Goal: Task Accomplishment & Management: Complete application form

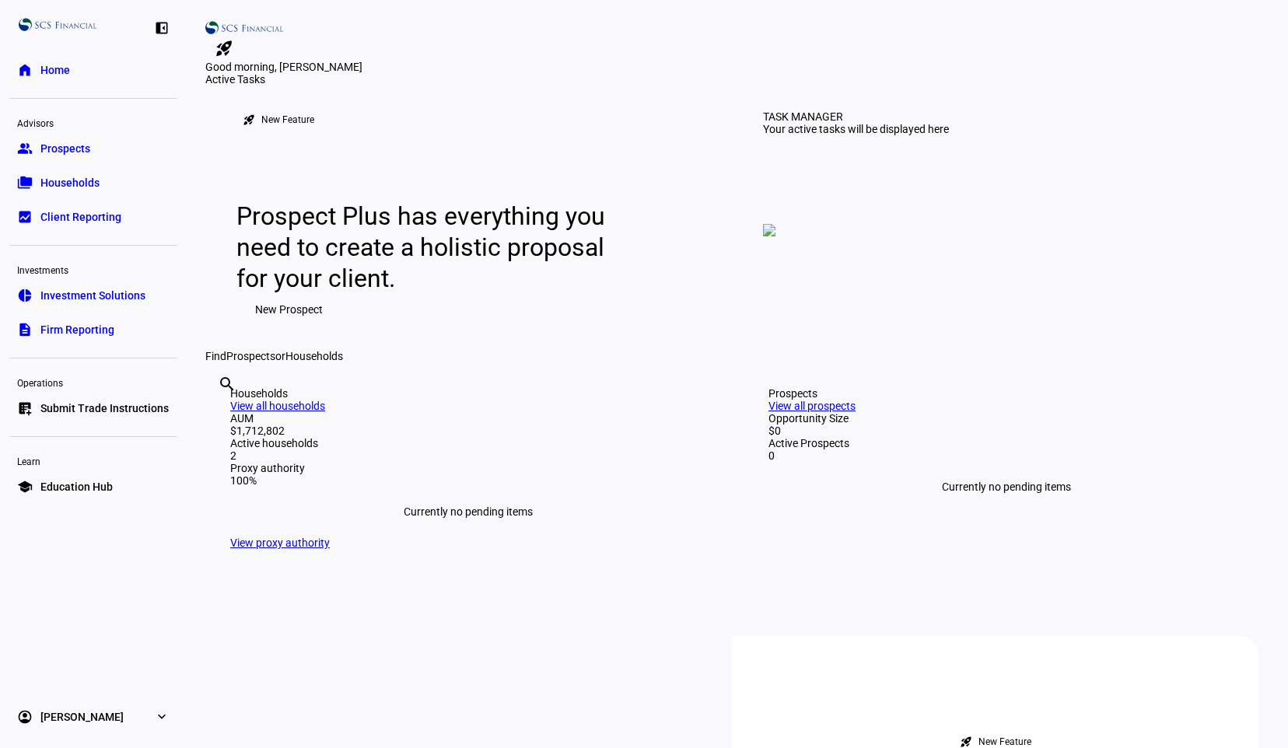
click at [100, 411] on span "Submit Trade Instructions" at bounding box center [104, 409] width 128 height 16
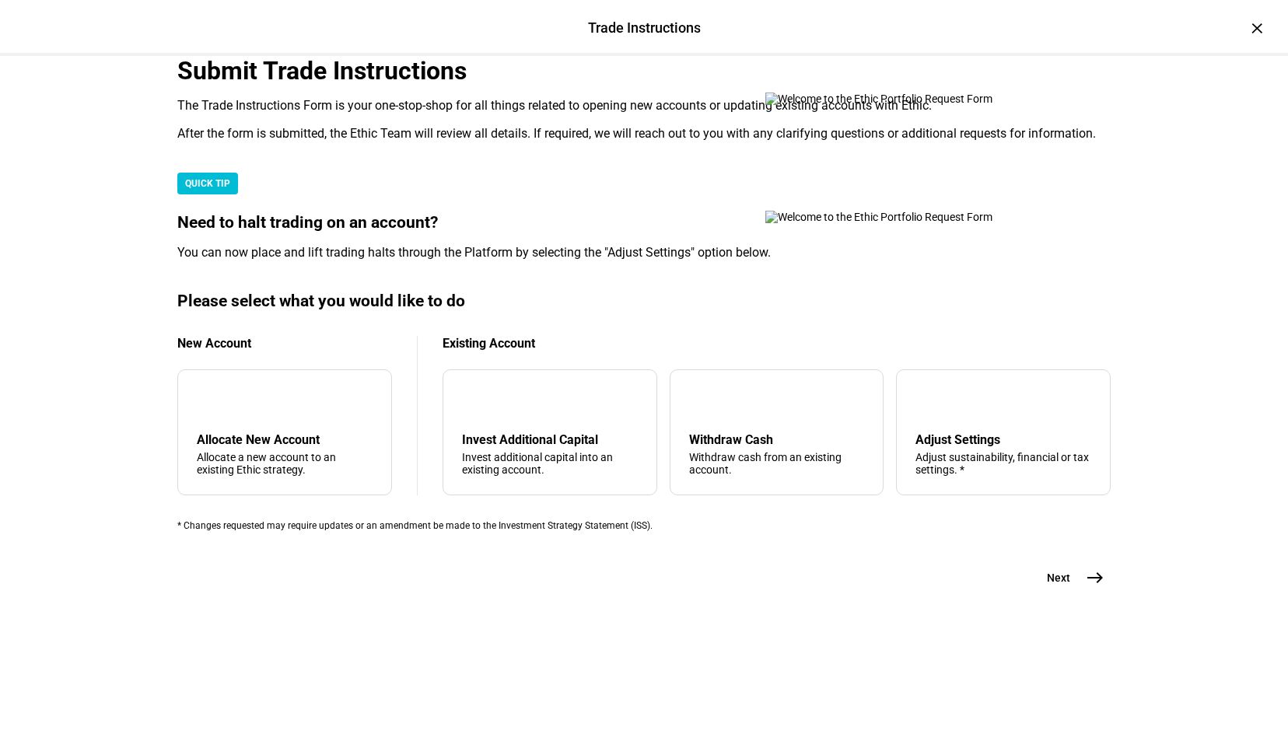
scroll to position [319, 0]
click at [751, 447] on div "Withdraw Cash" at bounding box center [777, 439] width 176 height 15
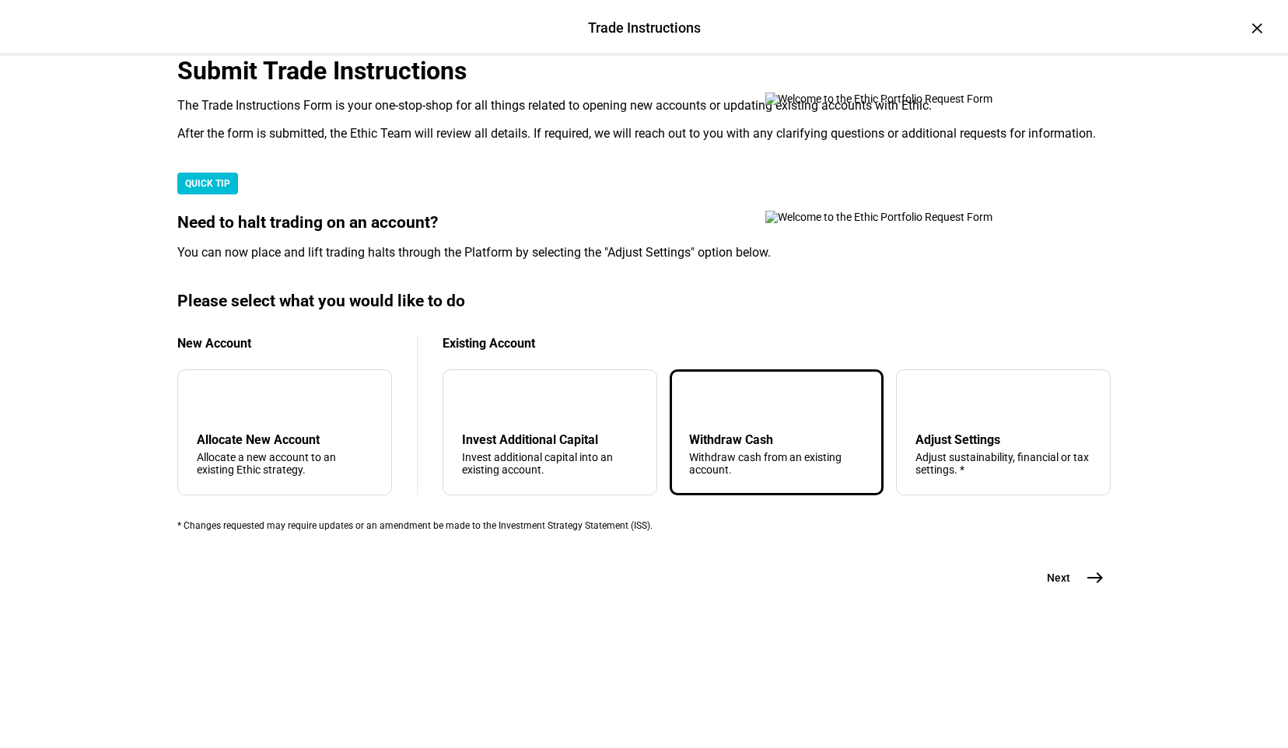
click at [1087, 587] on mat-icon "east" at bounding box center [1095, 578] width 19 height 19
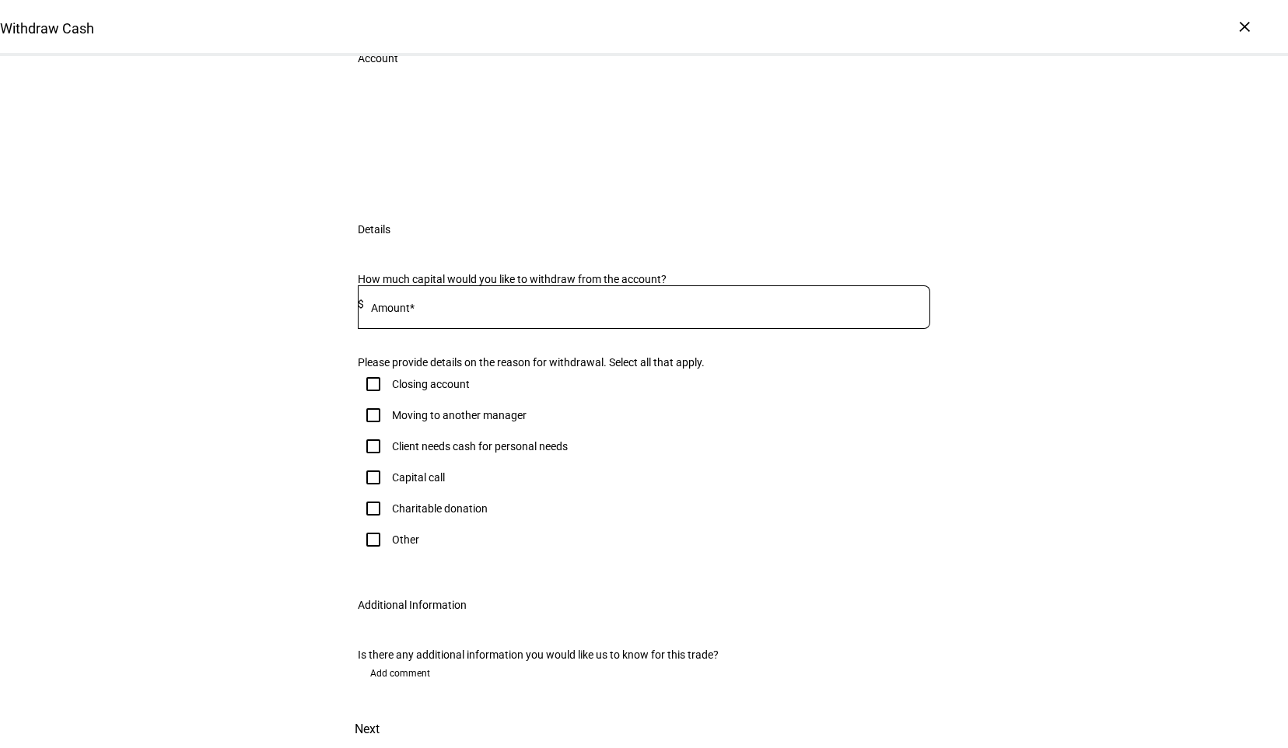
scroll to position [101, 0]
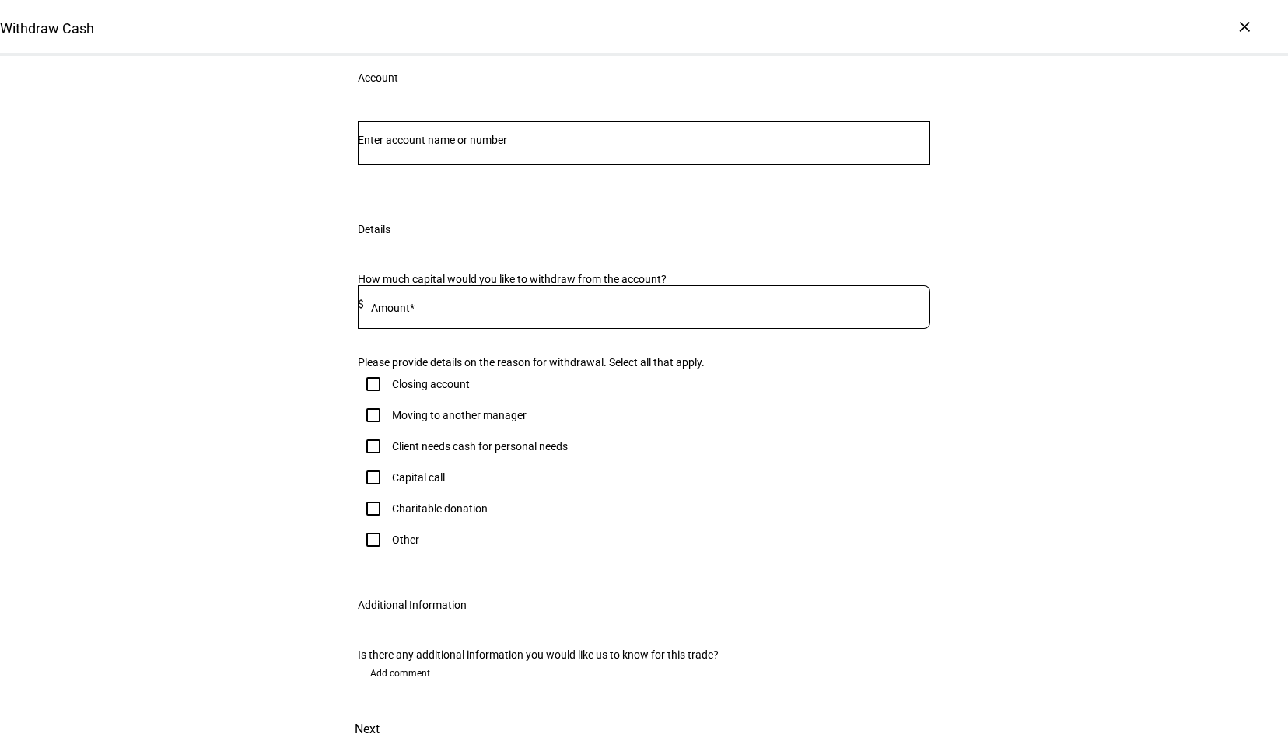
click at [576, 329] on div at bounding box center [647, 307] width 566 height 44
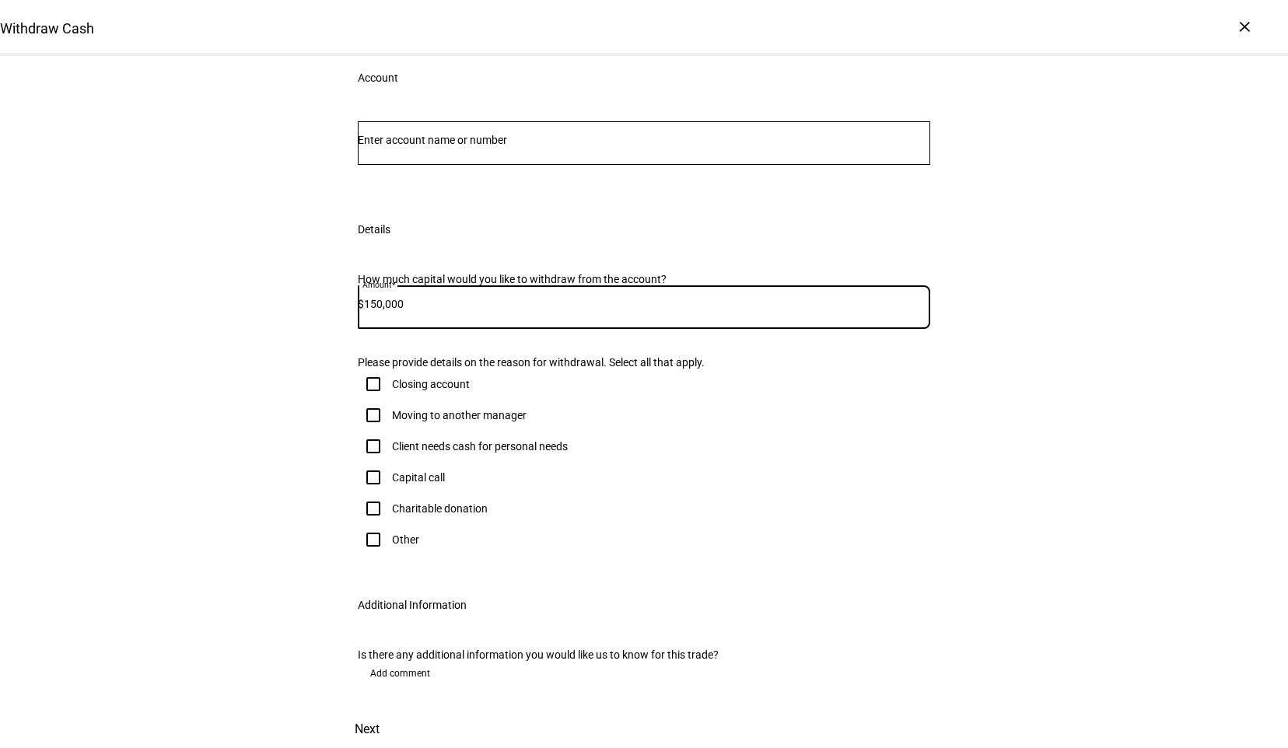
type input "150,000"
click at [600, 146] on input "Number" at bounding box center [644, 140] width 572 height 12
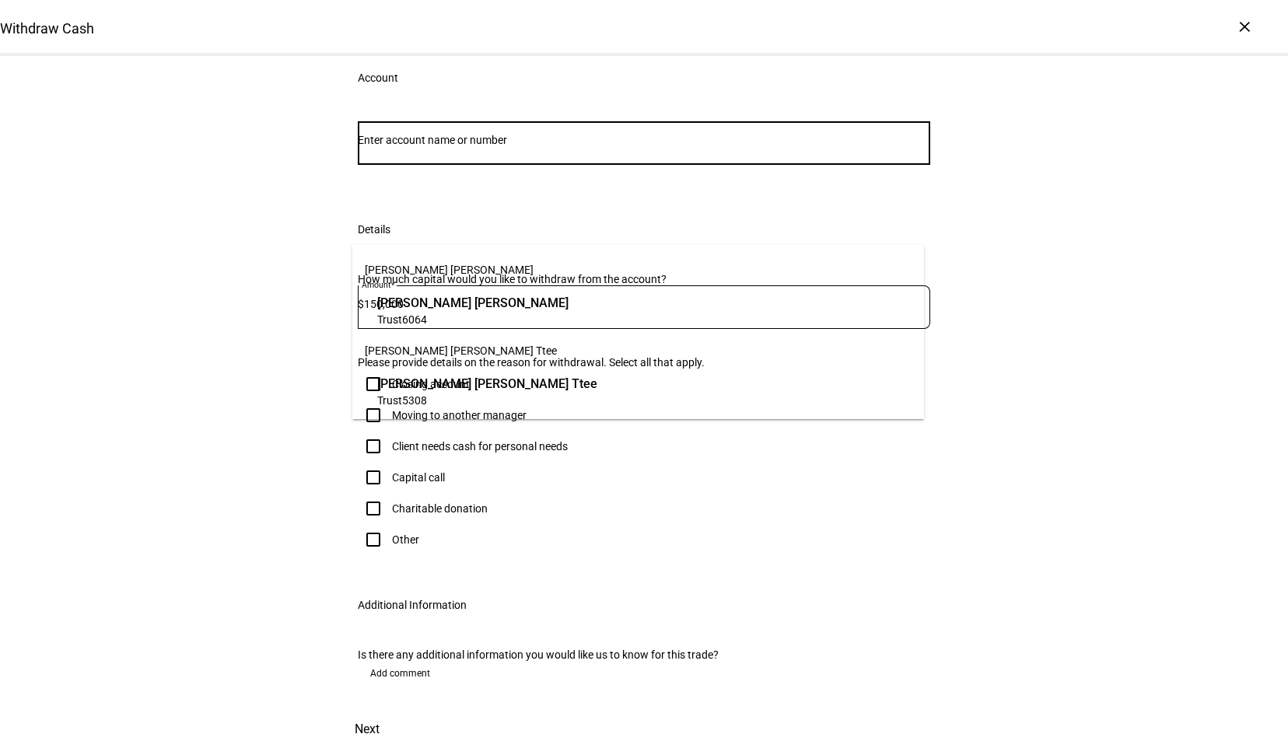
paste input "Justin A. Rockefeller Revocable Trust"
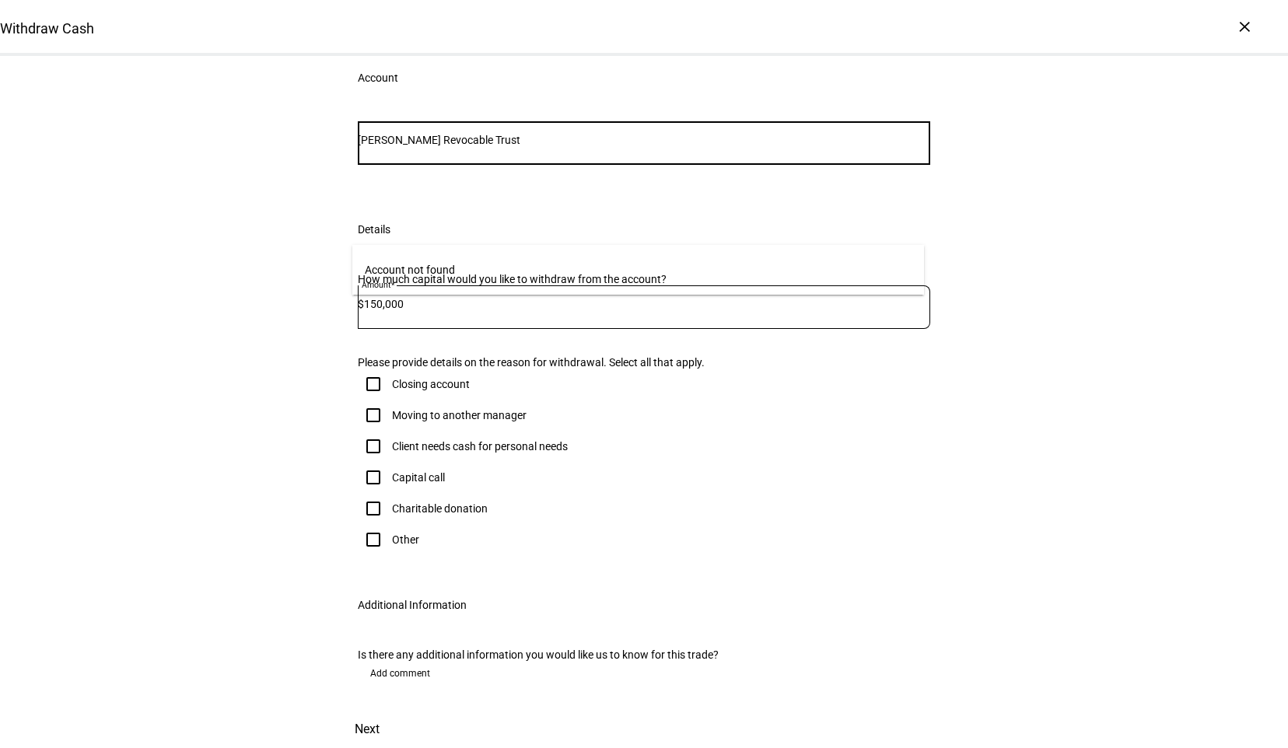
drag, startPoint x: 602, startPoint y: 230, endPoint x: 353, endPoint y: 198, distance: 251.0
click at [353, 198] on div "Justin A. Rockefeller Revocable Trust Account" at bounding box center [644, 154] width 622 height 102
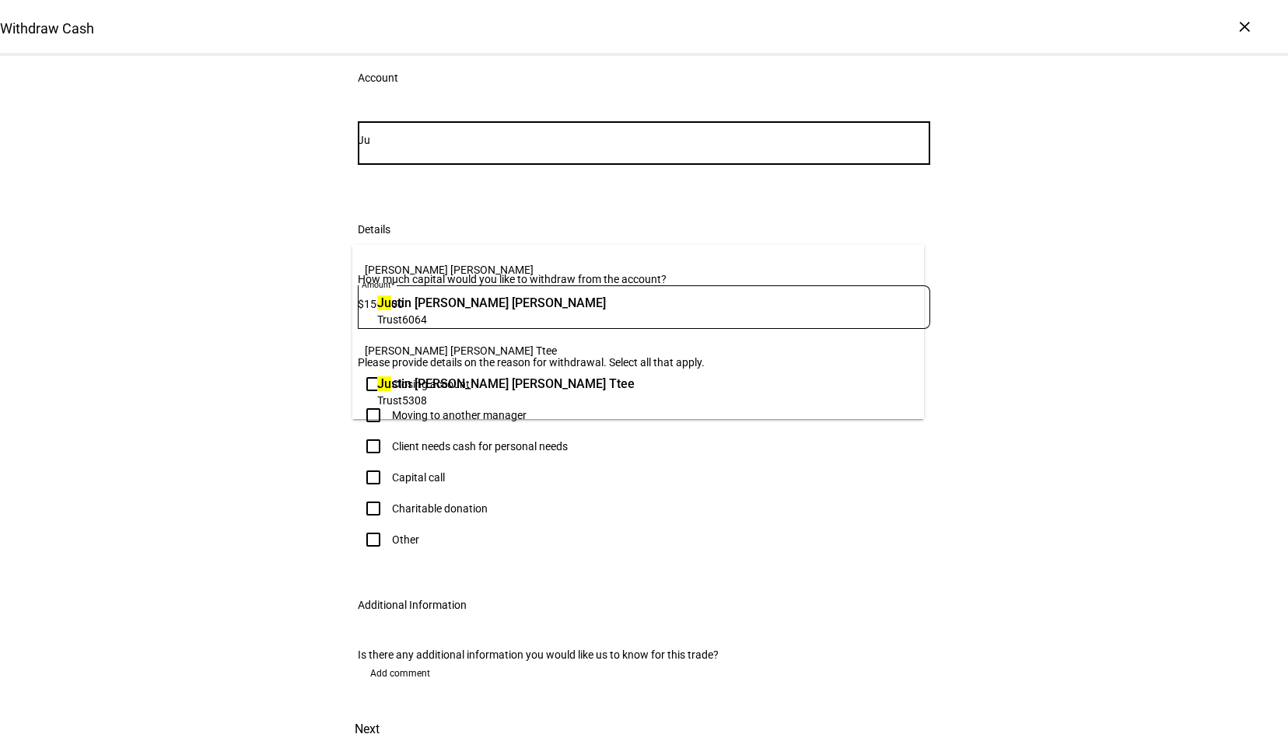
type input "Ju"
click at [606, 313] on span "Trust 6064" at bounding box center [491, 319] width 229 height 15
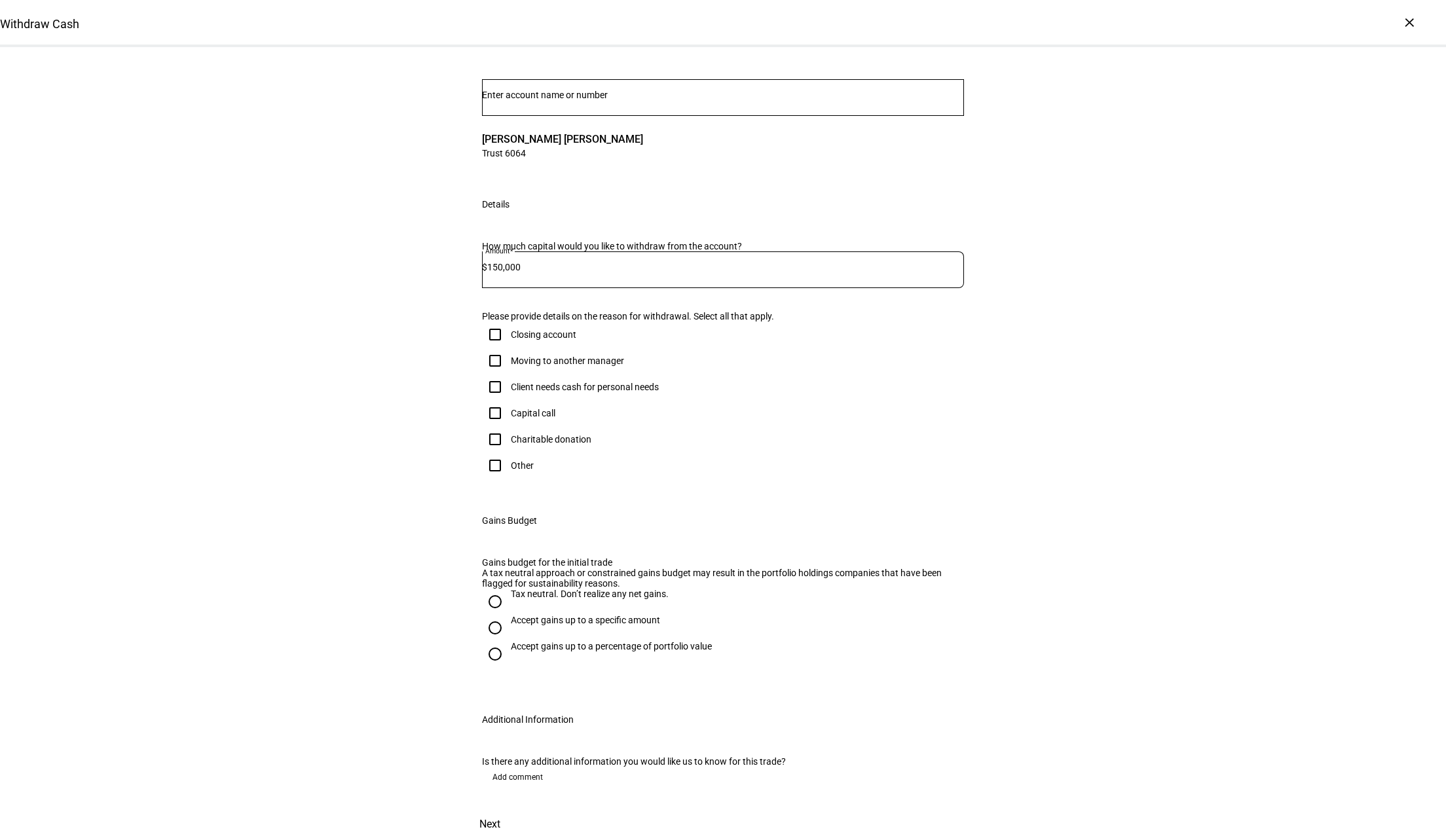
scroll to position [243, 0]
drag, startPoint x: 993, startPoint y: 7, endPoint x: 1052, endPoint y: 373, distance: 370.7
click at [1052, 373] on div "Withdraw Cash Complete and submit this form to raise cash for withdrawal. Accou…" at bounding box center [723, 420] width 1446 height 839
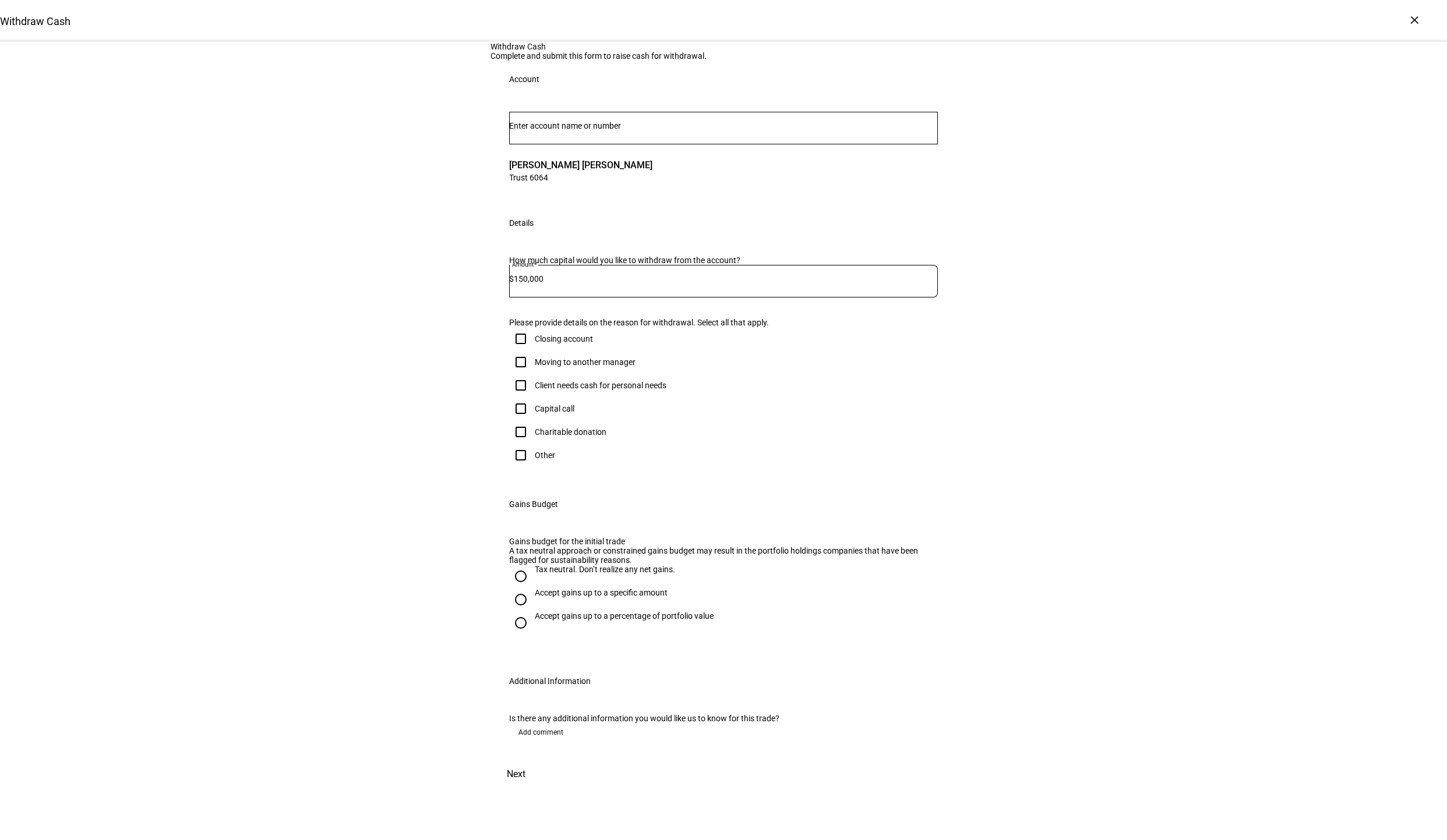
drag, startPoint x: 1234, startPoint y: 4, endPoint x: 981, endPoint y: 394, distance: 464.9
click at [964, 394] on div "Withdraw Cash Complete and submit this form to raise cash for withdrawal. Accou…" at bounding box center [724, 415] width 1447 height 746
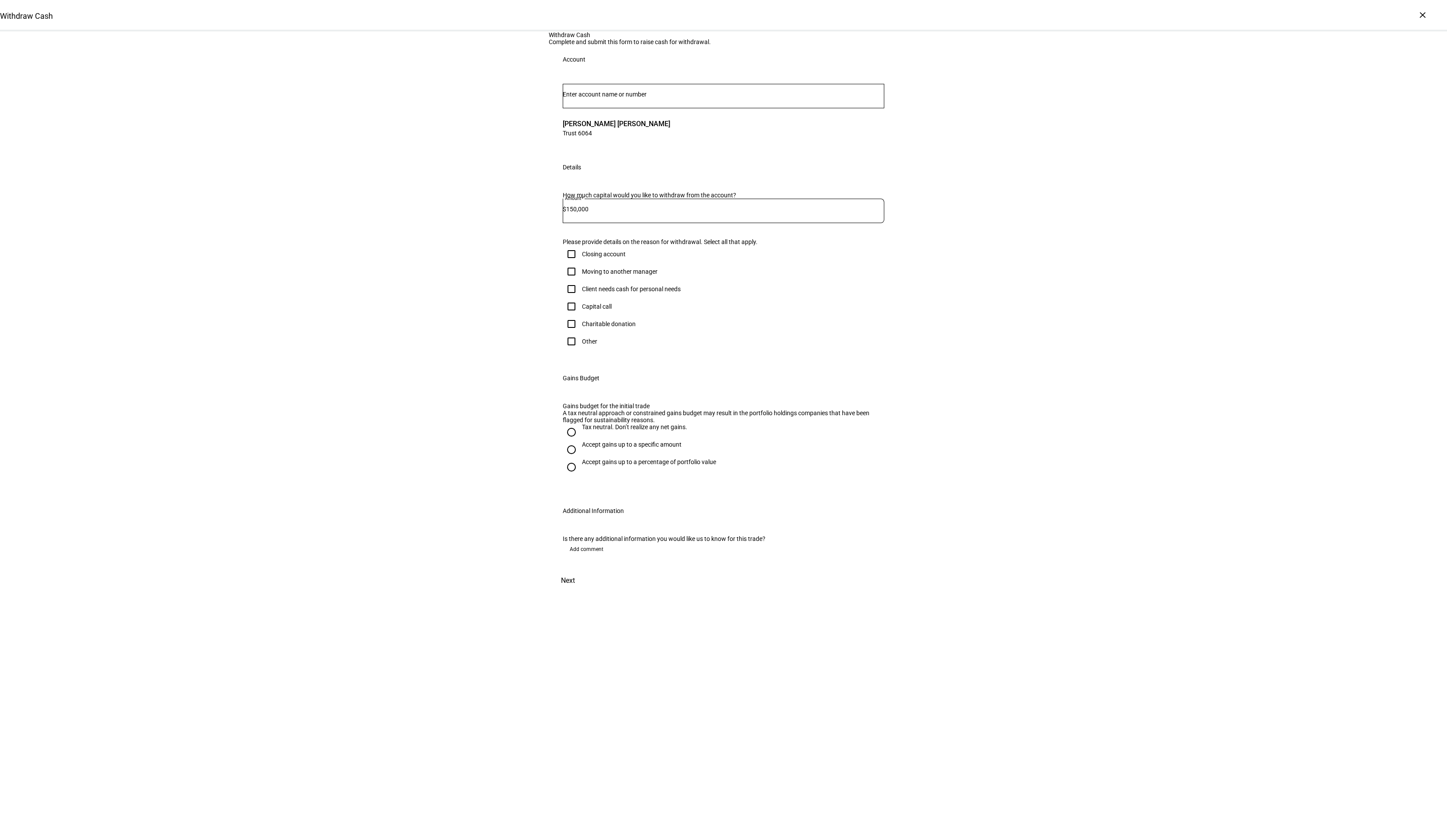
drag, startPoint x: 995, startPoint y: 0, endPoint x: 997, endPoint y: 259, distance: 259.0
click at [723, 259] on div "Withdraw Cash Complete and submit this form to raise cash for withdrawal. Accou…" at bounding box center [724, 311] width 1447 height 560
click at [603, 419] on span at bounding box center [586, 549] width 48 height 14
click at [627, 419] on textarea at bounding box center [724, 579] width 321 height 31
type textarea "$30k gains budget"
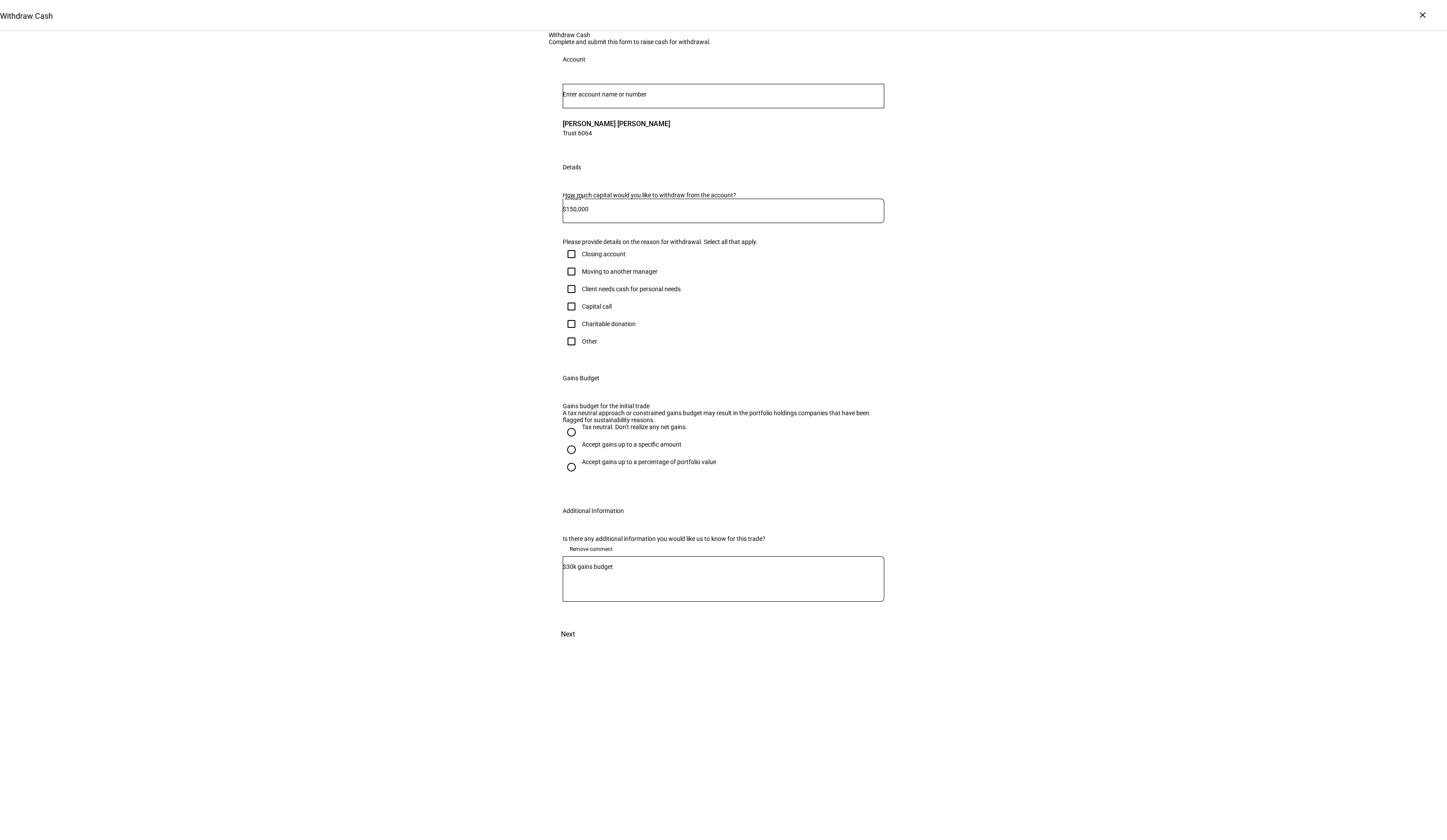
click at [602, 419] on div "Accept gains up to a specific amount" at bounding box center [631, 449] width 99 height 16
click at [580, 419] on input "Accept gains up to a specific amount" at bounding box center [571, 450] width 17 height 17
radio input "true"
click at [613, 419] on div at bounding box center [606, 495] width 79 height 25
type input "3"
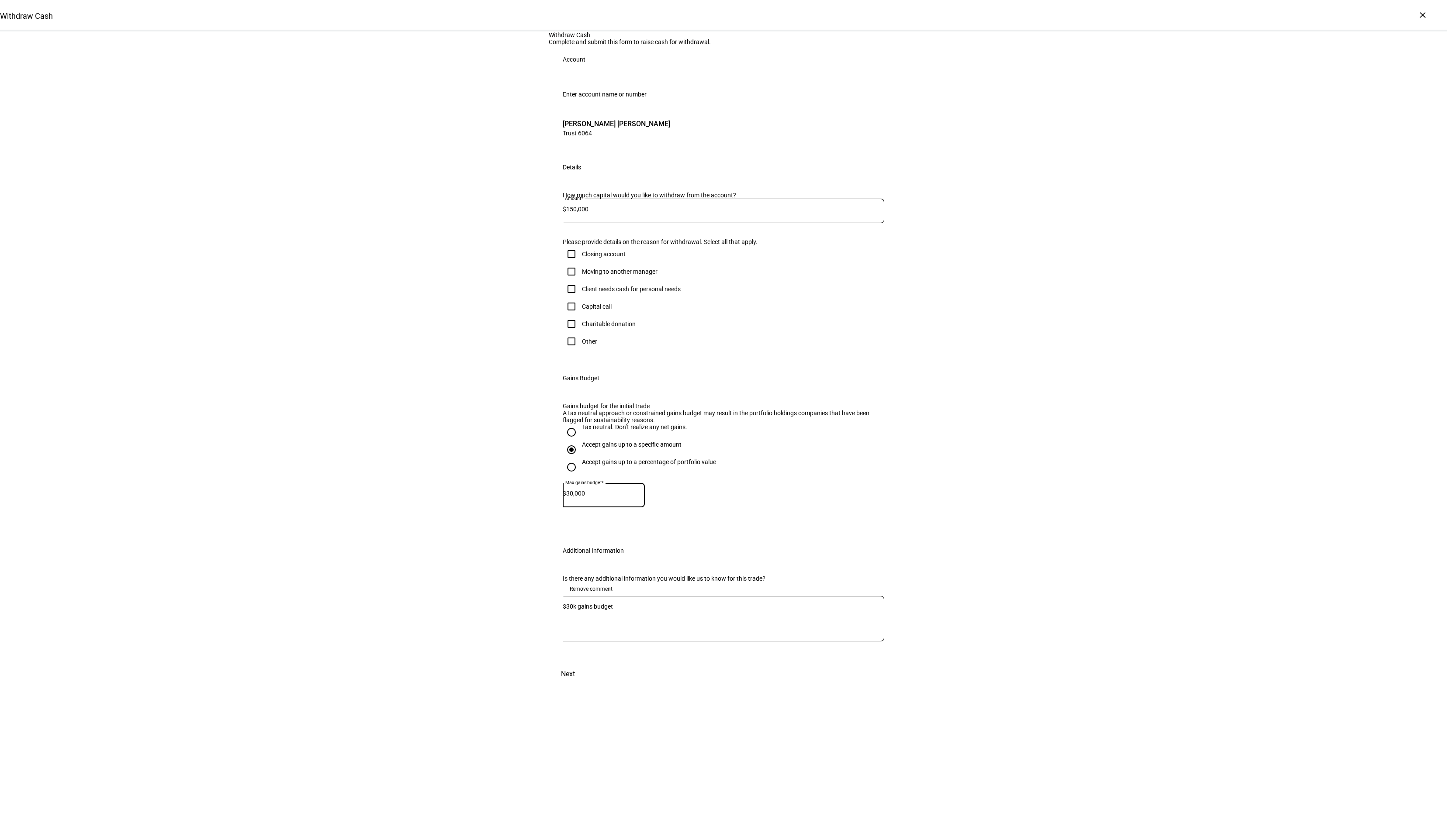
type input "30,000"
drag, startPoint x: 620, startPoint y: 779, endPoint x: 553, endPoint y: 784, distance: 67.2
click at [553, 419] on div "Is there any additional information you would like us to know for this trade? R…" at bounding box center [724, 614] width 349 height 99
drag, startPoint x: 617, startPoint y: 776, endPoint x: 593, endPoint y: 781, distance: 24.5
click at [608, 419] on textarea "Please acheive a similar analysis as $30k gains budget and 3.14 tracking error" at bounding box center [724, 619] width 321 height 31
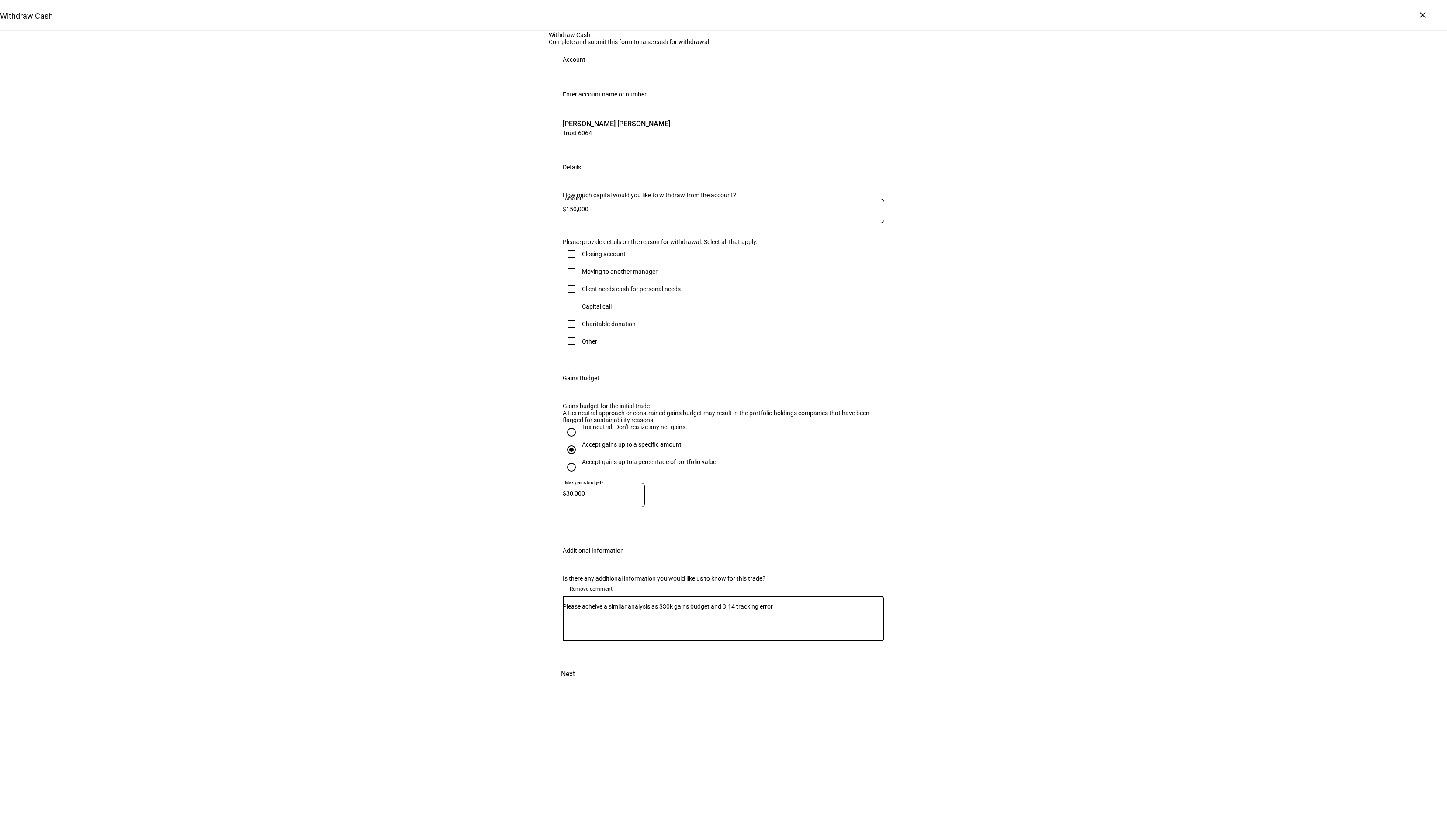
drag, startPoint x: 628, startPoint y: 781, endPoint x: 579, endPoint y: 780, distance: 49.0
click at [579, 419] on textarea "Please acheive a similar analysis as $30k gains budget and 3.14 tracking error" at bounding box center [724, 619] width 321 height 31
click at [723, 419] on textarea "Please move forward using analysis as $30k gains budget and 3.14 tracking error" at bounding box center [724, 619] width 321 height 31
click at [667, 419] on textarea "Please move forward using analysis as $30k gains budget and 3.14 tracking error" at bounding box center [724, 619] width 321 height 31
click at [723, 419] on textarea "Please move forward using analysis of $30k gains budget and 3.14 tracking error" at bounding box center [724, 619] width 321 height 31
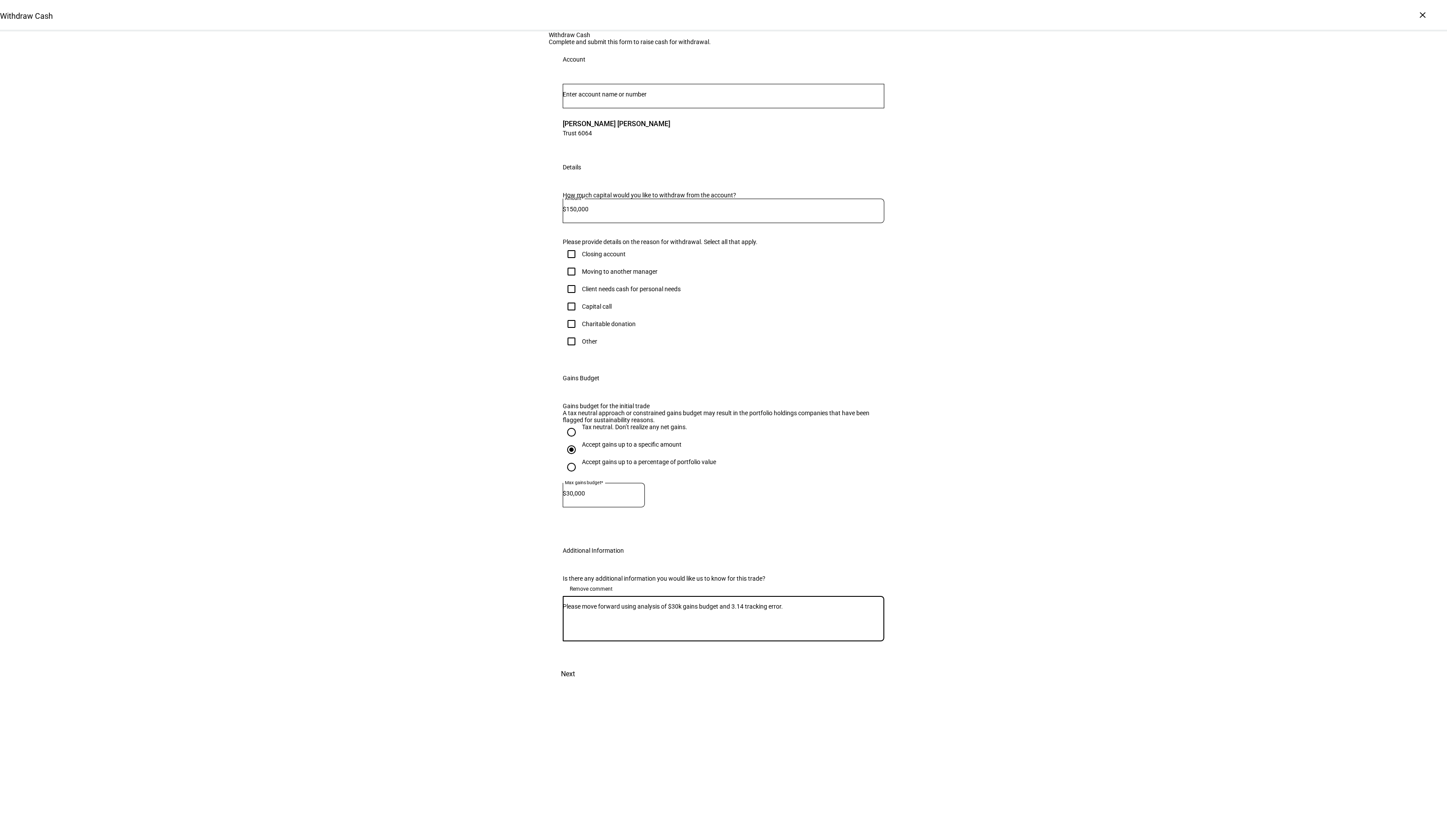
scroll to position [38, 0]
type textarea "Please move forward using analysis of $30k gains budget and 3.14 tracking error."
click at [621, 298] on div "Client needs cash for personal needs" at bounding box center [622, 289] width 118 height 17
click at [604, 293] on div "Client needs cash for personal needs" at bounding box center [631, 289] width 99 height 7
click at [580, 298] on input "Client needs cash for personal needs" at bounding box center [571, 289] width 17 height 17
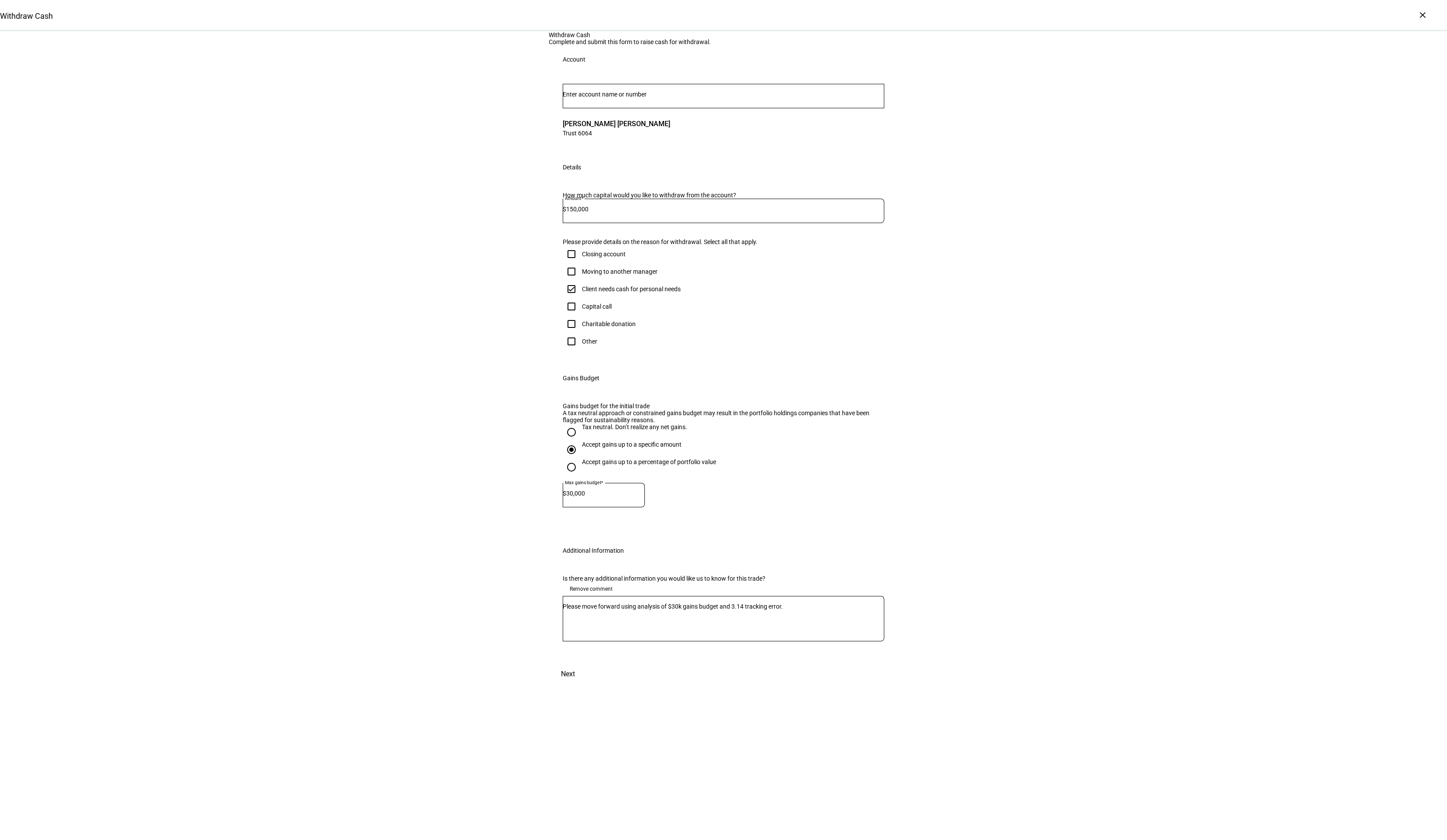
checkbox input "true"
click at [575, 419] on span "Next" at bounding box center [568, 674] width 14 height 21
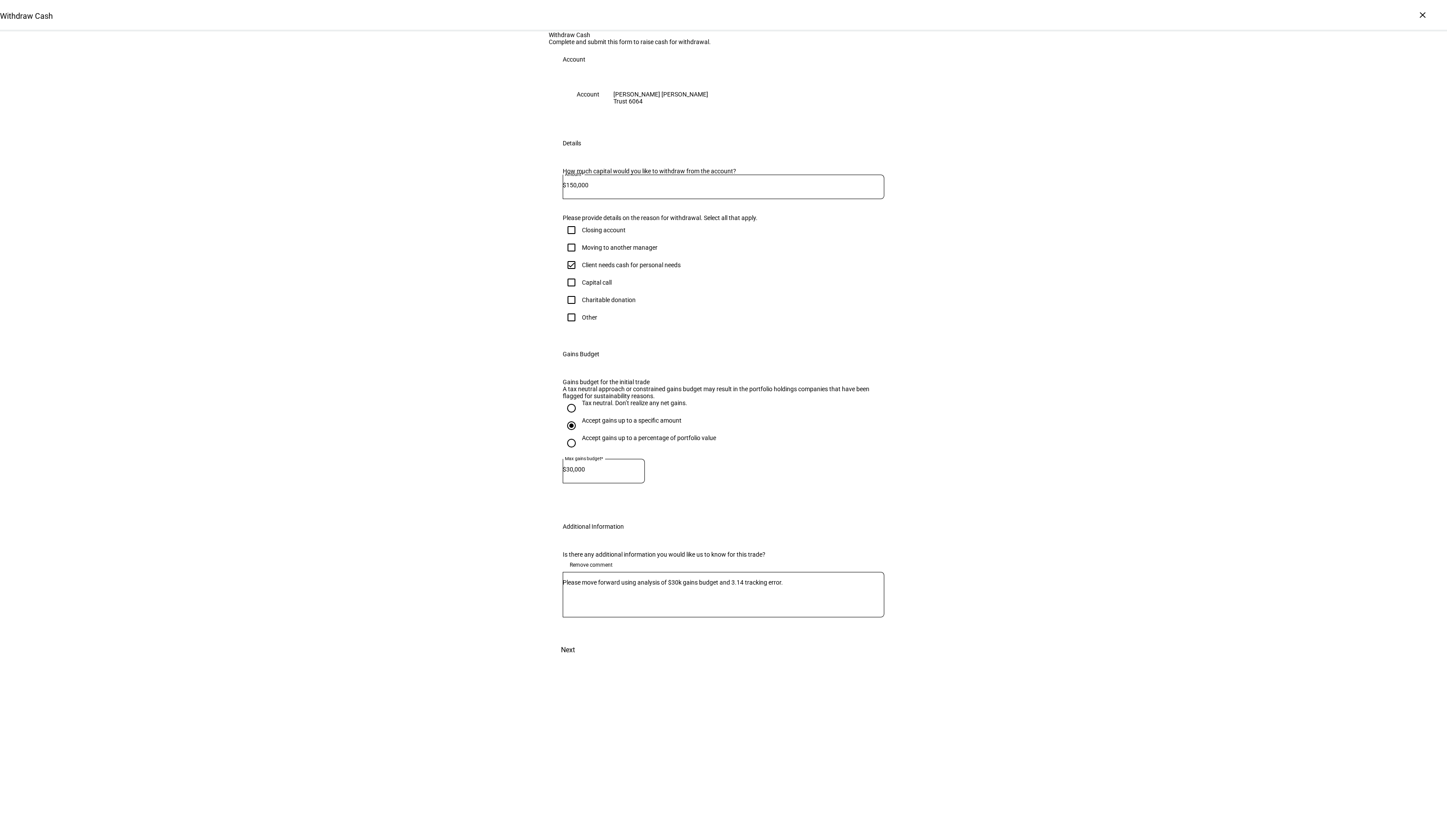
scroll to position [0, 0]
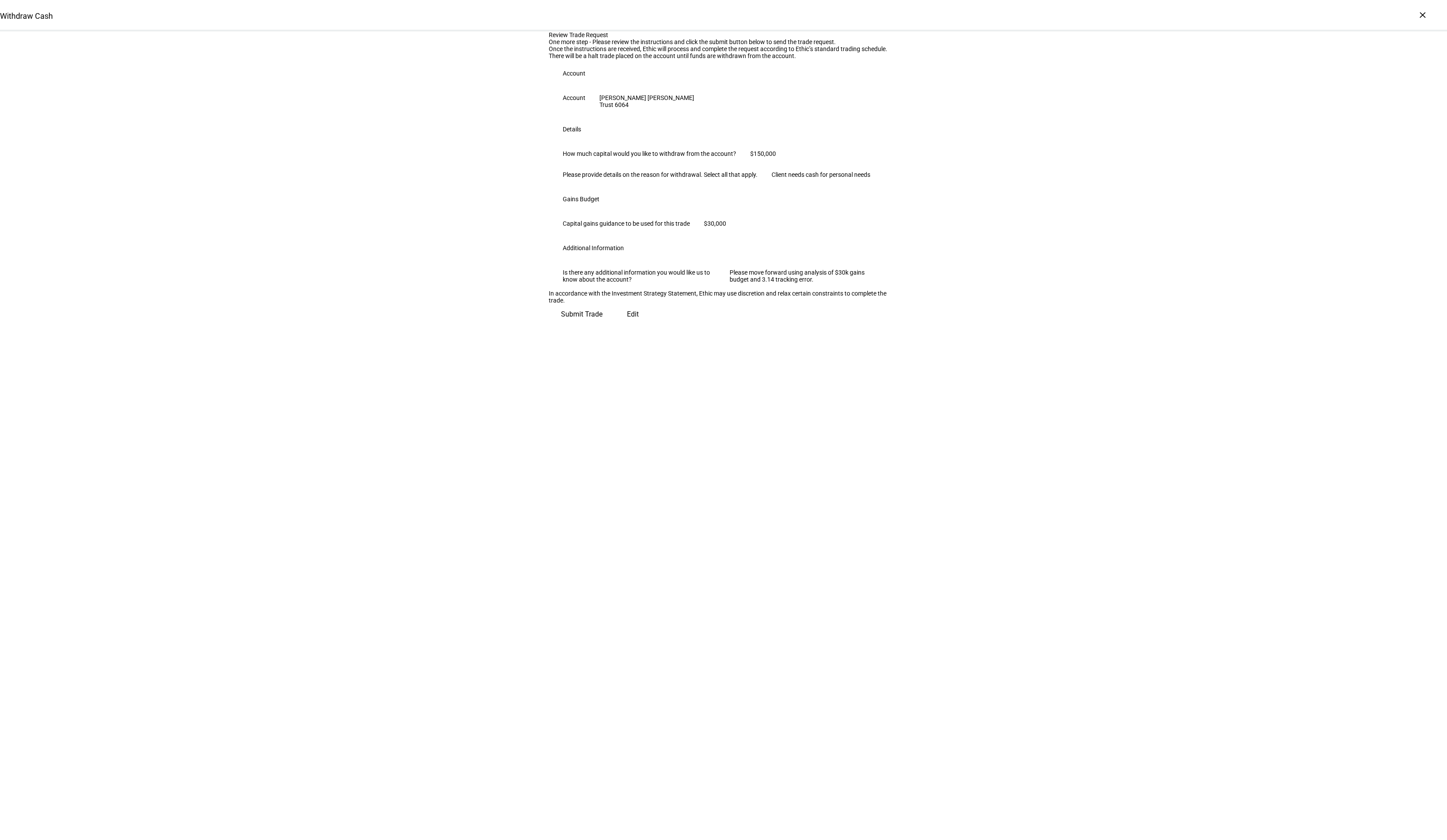
click at [603, 325] on span "Submit Trade" at bounding box center [582, 314] width 42 height 21
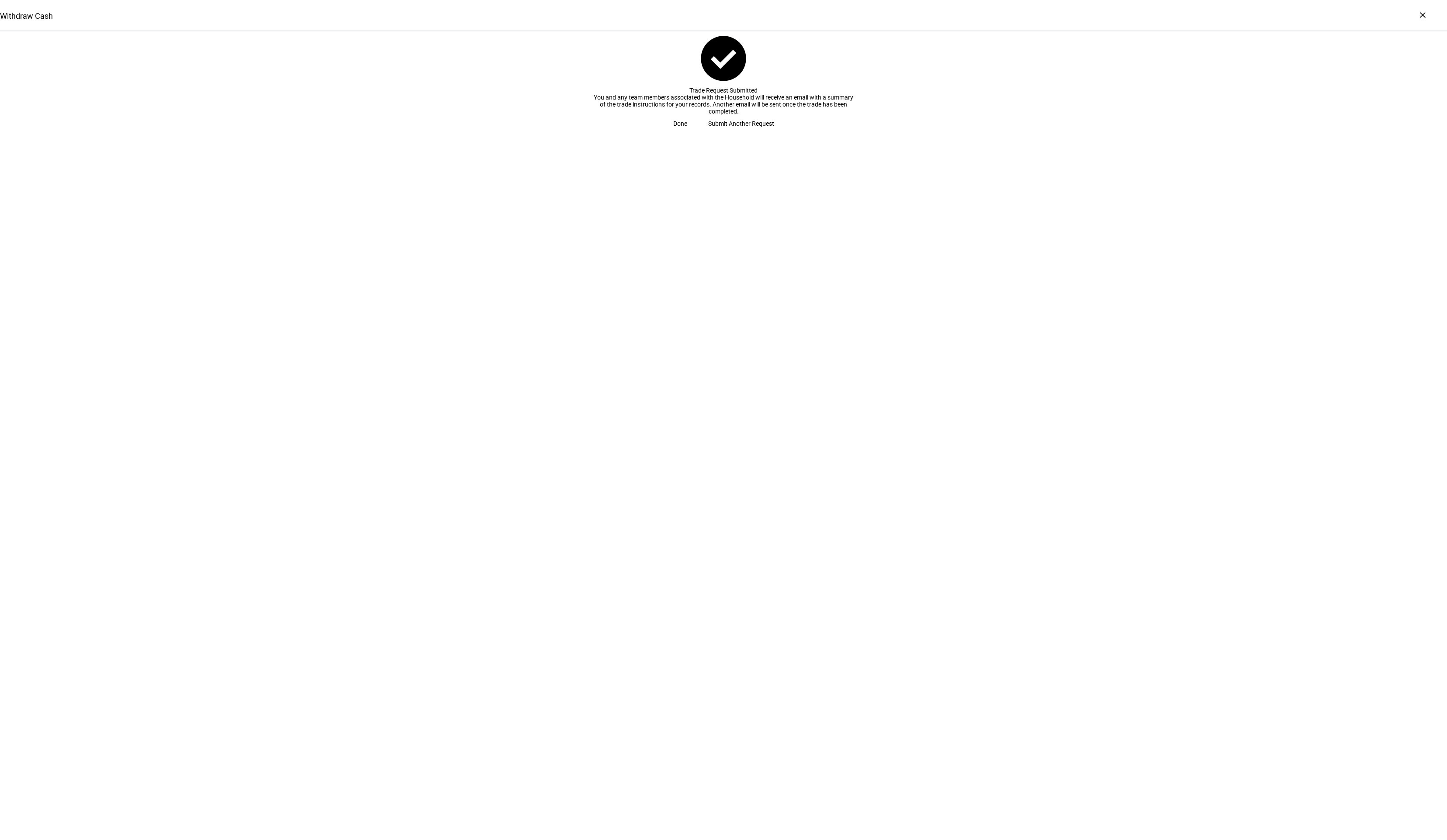
click at [698, 133] on span at bounding box center [680, 124] width 35 height 17
